Goal: Task Accomplishment & Management: Manage account settings

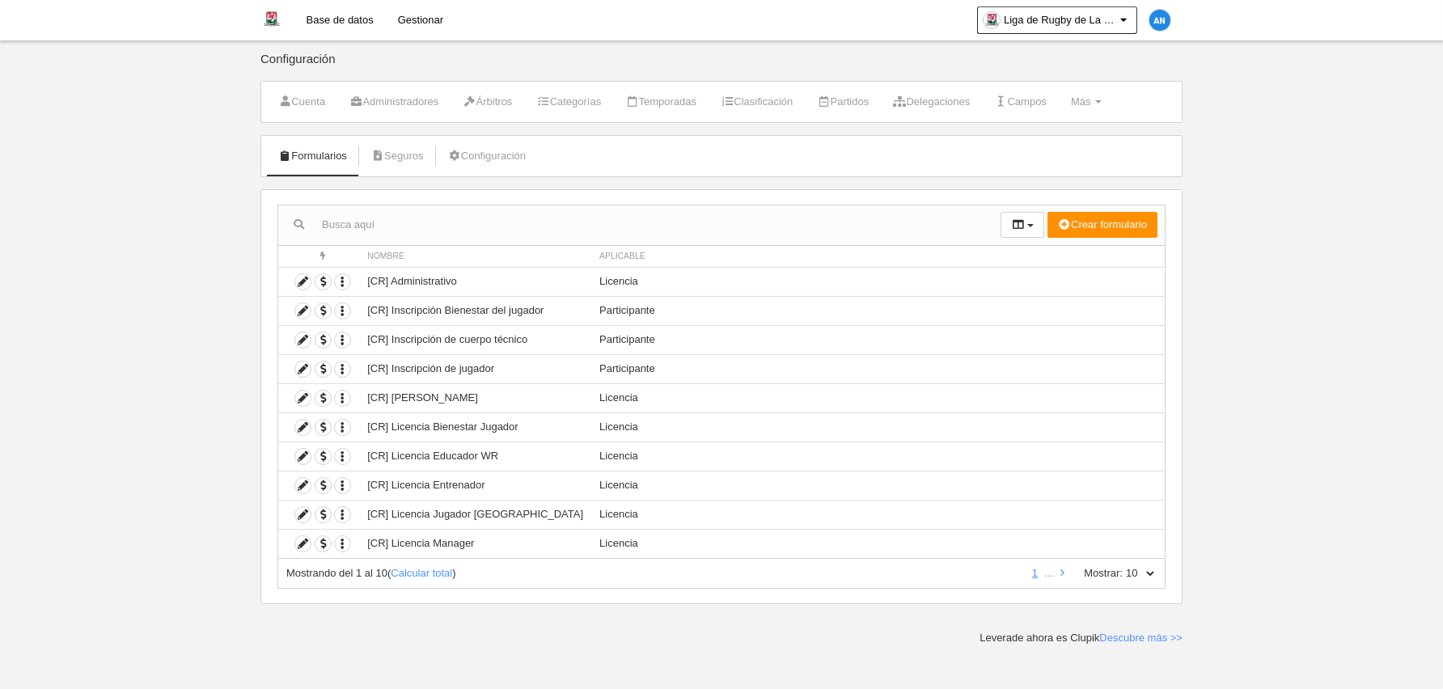
click at [177, 242] on body "Base de datos Gestionar Liga de Rugby de La Guajira Ajustes generales Ir a vist…" at bounding box center [721, 344] width 1443 height 689
click at [439, 576] on link "Calcular total" at bounding box center [421, 573] width 61 height 12
click at [1152, 573] on select "10 25 50 100 500" at bounding box center [1140, 573] width 34 height 15
select select "50"
click at [1123, 566] on select "10 25 50 100 500" at bounding box center [1140, 573] width 34 height 15
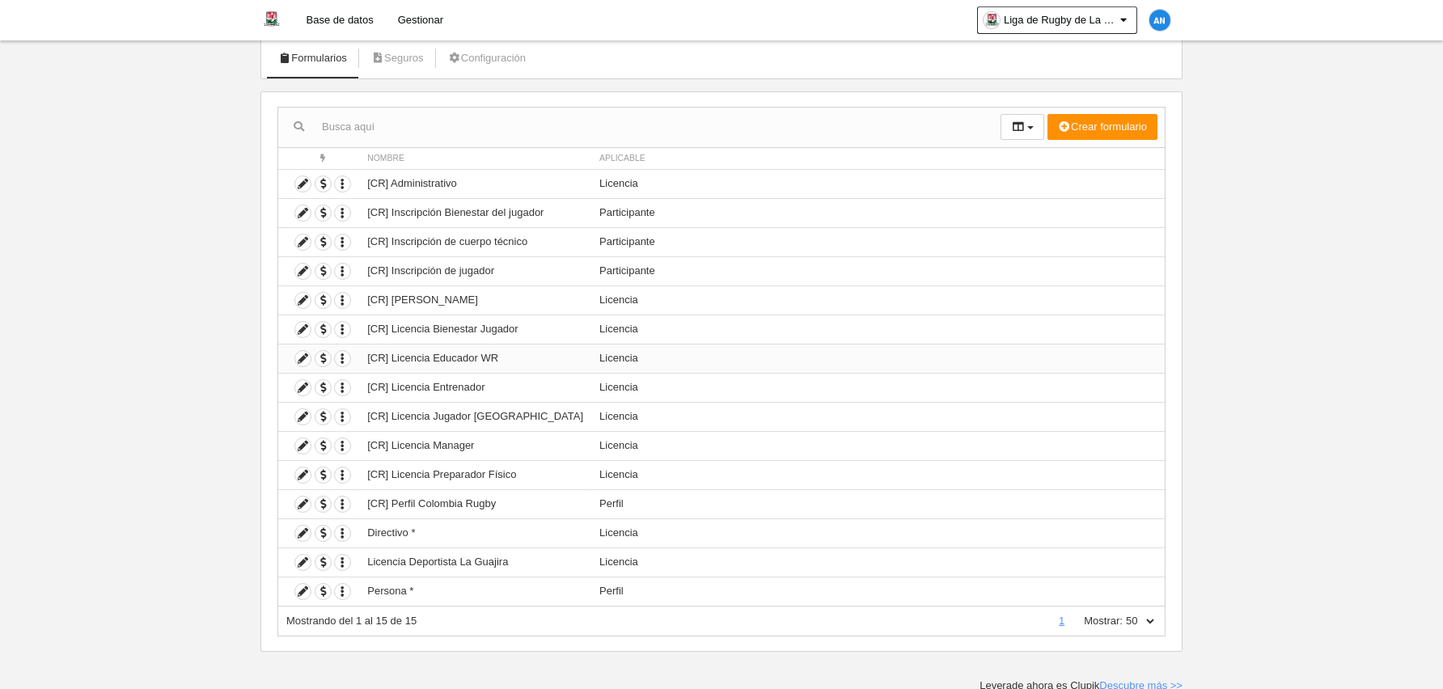
scroll to position [100, 0]
click at [490, 189] on td "[CR] Administrativo" at bounding box center [475, 181] width 232 height 29
click at [430, 178] on td "[CR] Administrativo" at bounding box center [475, 181] width 232 height 29
click at [117, 273] on body "Base de datos Gestionar Liga de Rugby de La Guajira Ajustes generales Ir a vist…" at bounding box center [721, 244] width 1443 height 689
click at [307, 447] on icon at bounding box center [302, 444] width 15 height 15
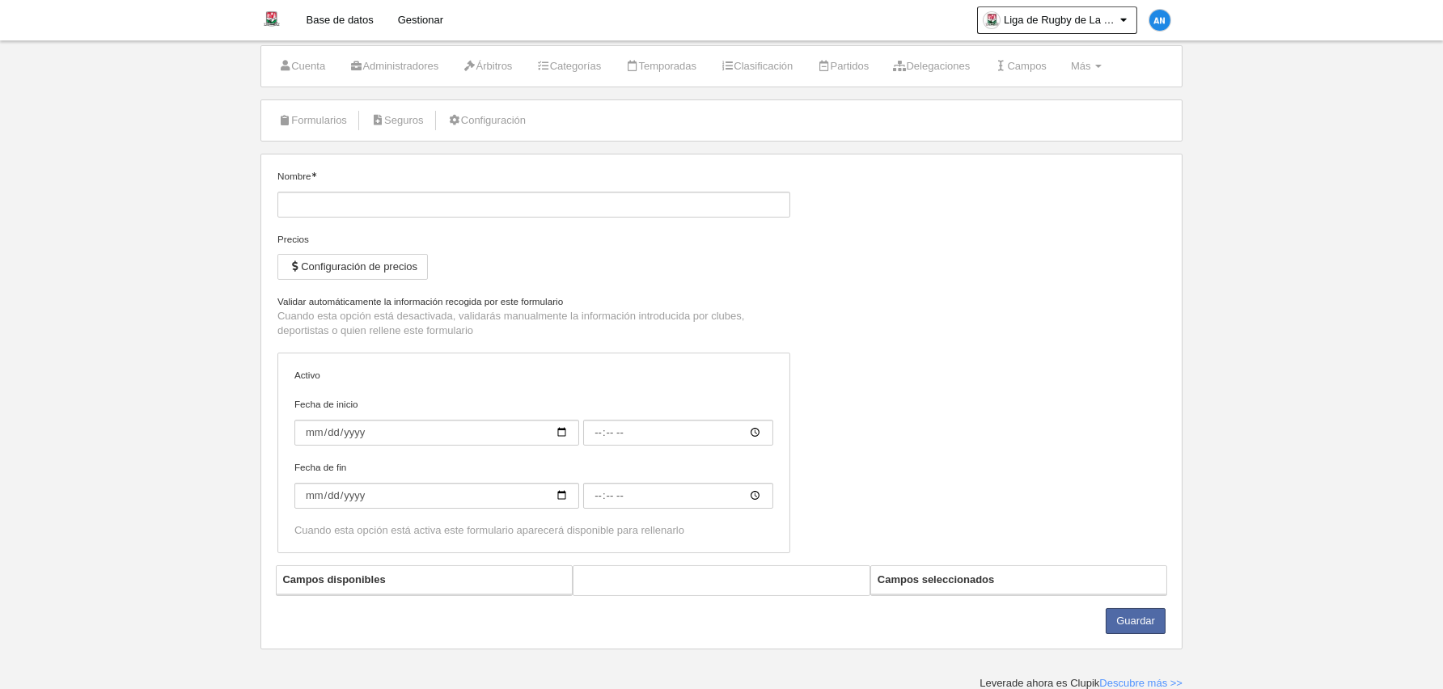
type input "[CR] Licencia Manager"
checkbox input "true"
select select "selected"
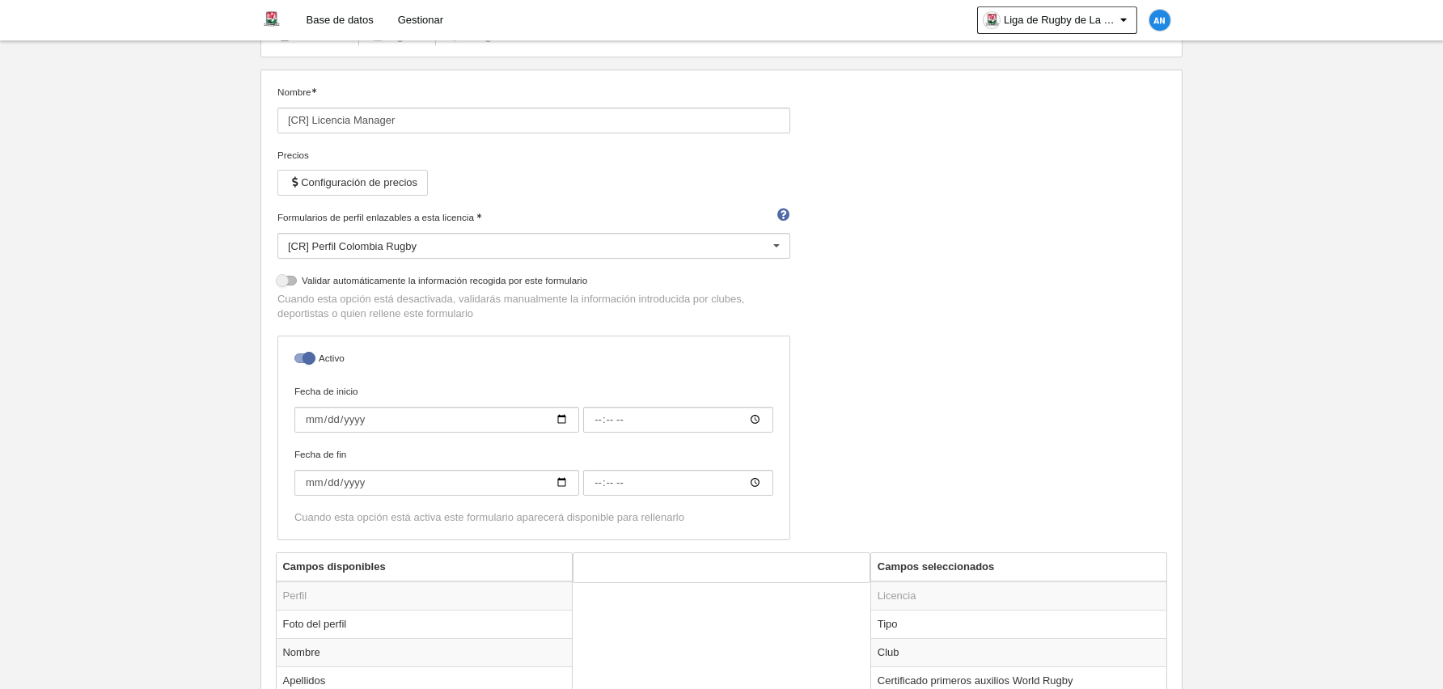
scroll to position [107, 0]
